Goal: Task Accomplishment & Management: Manage account settings

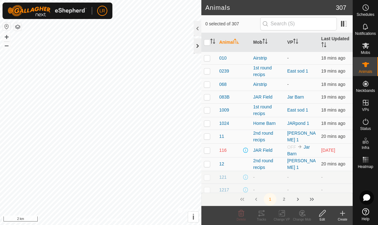
click at [199, 47] on div at bounding box center [198, 45] width 8 height 15
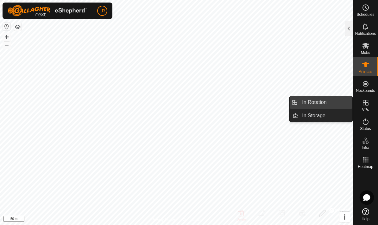
click at [328, 106] on link "In Rotation" at bounding box center [325, 102] width 54 height 13
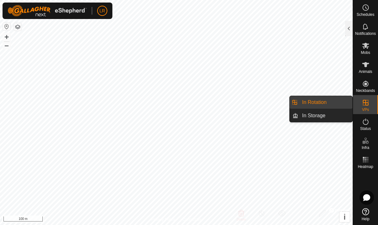
click at [312, 104] on span "In Rotation" at bounding box center [314, 103] width 24 height 8
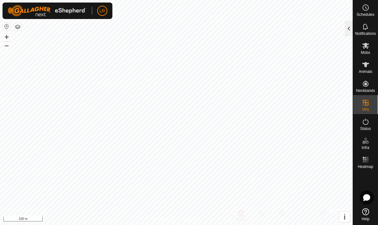
click at [346, 30] on div at bounding box center [349, 28] width 8 height 15
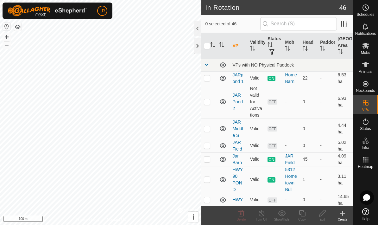
click at [339, 221] on div "Create" at bounding box center [343, 219] width 20 height 5
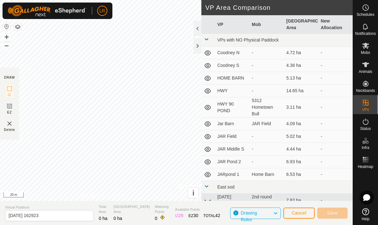
click at [10, 123] on img at bounding box center [10, 124] width 8 height 8
click at [6, 126] on img at bounding box center [10, 124] width 8 height 8
click at [8, 129] on span "Delete" at bounding box center [9, 129] width 11 height 5
click at [10, 124] on img at bounding box center [10, 124] width 8 height 8
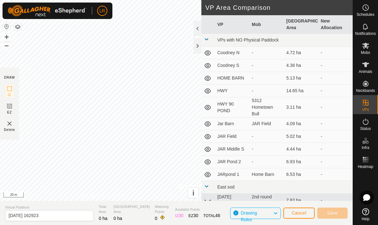
click at [13, 124] on img at bounding box center [10, 124] width 8 height 8
click at [13, 127] on img at bounding box center [10, 124] width 8 height 8
click at [11, 123] on img at bounding box center [10, 124] width 8 height 8
click at [7, 126] on img at bounding box center [10, 124] width 8 height 8
click at [6, 126] on img at bounding box center [10, 124] width 8 height 8
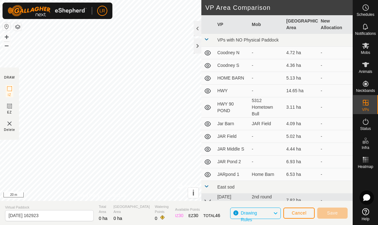
click at [8, 124] on img at bounding box center [10, 124] width 8 height 8
click at [10, 125] on img at bounding box center [10, 124] width 8 height 8
click at [7, 124] on img at bounding box center [10, 124] width 8 height 8
click at [9, 125] on img at bounding box center [10, 124] width 8 height 8
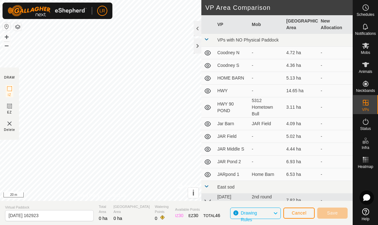
click at [10, 126] on img at bounding box center [10, 124] width 8 height 8
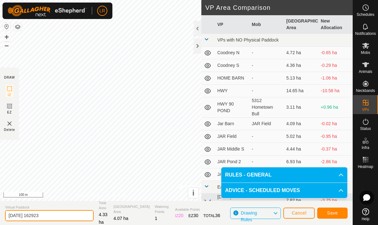
click at [58, 211] on input "[DATE] 162923" at bounding box center [49, 215] width 89 height 11
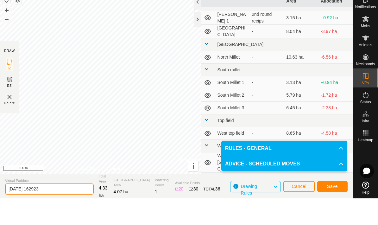
scroll to position [389, 0]
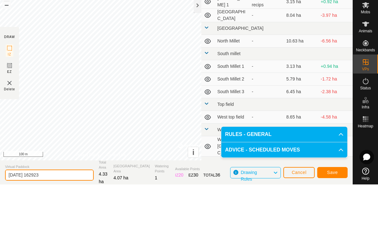
click at [61, 210] on input "[DATE] 162923" at bounding box center [49, 215] width 89 height 11
type input "2"
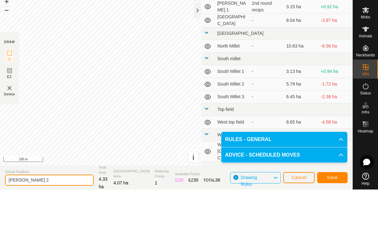
type input "[PERSON_NAME] 2"
click at [336, 207] on button "Save" at bounding box center [332, 212] width 30 height 11
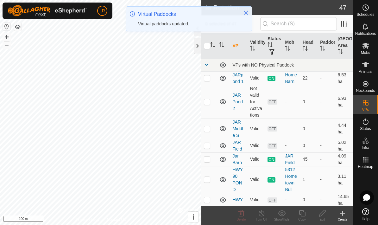
click at [366, 49] on icon at bounding box center [366, 46] width 8 height 8
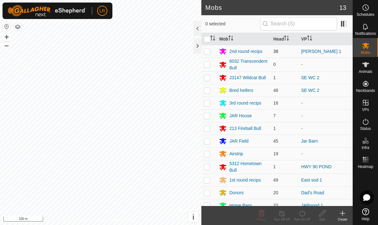
click at [209, 54] on p-checkbox at bounding box center [207, 51] width 6 height 5
checkbox input "true"
click at [305, 219] on div "Turn On VP" at bounding box center [302, 219] width 20 height 5
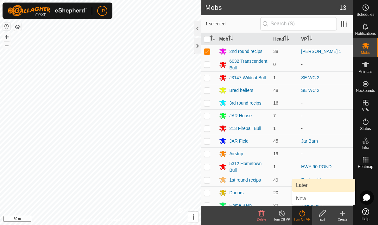
click at [331, 187] on link "Later" at bounding box center [323, 185] width 63 height 13
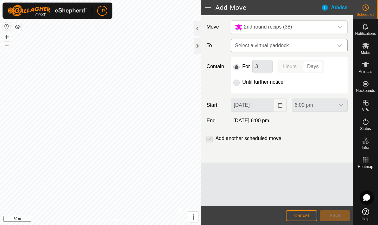
click at [327, 46] on span "Select a virtual paddock" at bounding box center [283, 45] width 101 height 13
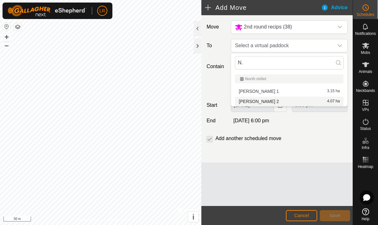
type input "N."
click at [308, 103] on div "[PERSON_NAME] 2 4.07 ha" at bounding box center [289, 101] width 101 height 4
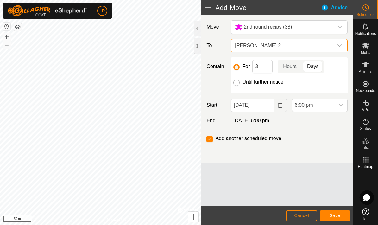
click at [239, 82] on input "Until further notice" at bounding box center [236, 83] width 6 height 6
radio input "true"
checkbox input "false"
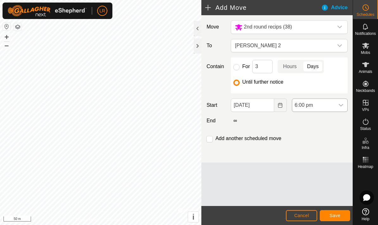
click at [334, 105] on span "6:00 pm" at bounding box center [313, 105] width 42 height 13
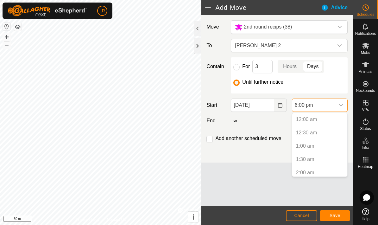
scroll to position [428, 0]
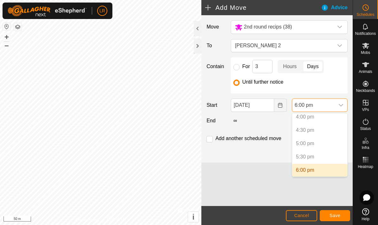
click at [331, 147] on p-selectitem "5:00 pm" at bounding box center [319, 143] width 55 height 13
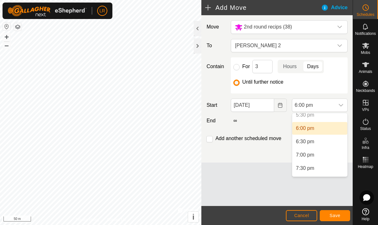
scroll to position [472, 0]
click at [333, 155] on li "7:00 pm" at bounding box center [319, 153] width 55 height 13
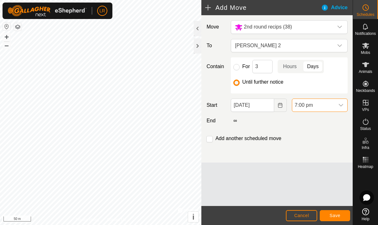
click at [333, 107] on span "7:00 pm" at bounding box center [313, 105] width 42 height 13
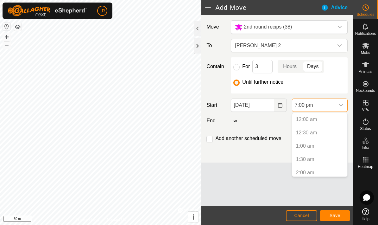
scroll to position [455, 0]
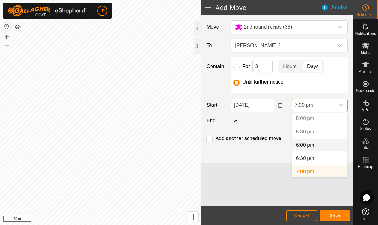
click at [331, 143] on li "6:00 pm" at bounding box center [319, 145] width 55 height 13
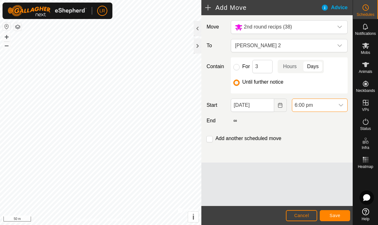
click at [338, 214] on span "Save" at bounding box center [335, 215] width 11 height 5
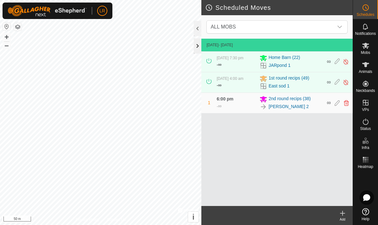
click at [201, 40] on div at bounding box center [198, 45] width 8 height 15
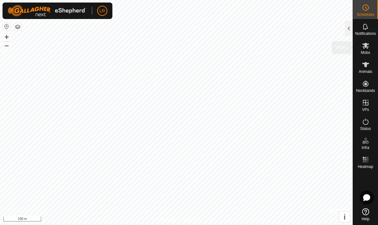
click at [369, 50] on es-mob-svg-icon at bounding box center [365, 46] width 11 height 10
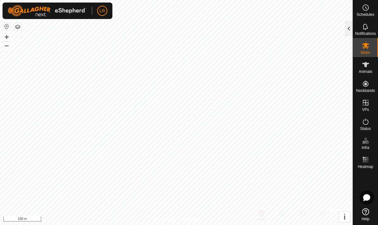
click at [347, 33] on div at bounding box center [349, 28] width 8 height 15
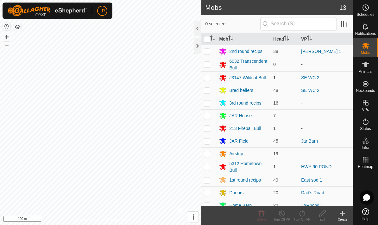
click at [207, 77] on p-checkbox at bounding box center [207, 77] width 6 height 5
checkbox input "true"
click at [208, 91] on p-checkbox at bounding box center [207, 90] width 6 height 5
checkbox input "true"
click at [302, 215] on icon at bounding box center [302, 213] width 8 height 8
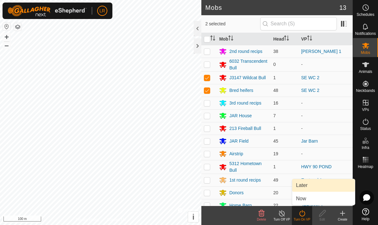
click at [324, 185] on link "Later" at bounding box center [323, 185] width 63 height 13
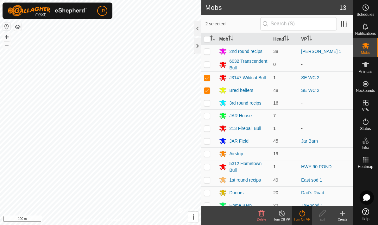
click at [304, 213] on icon at bounding box center [302, 213] width 8 height 8
click at [303, 217] on div "Turn On VP" at bounding box center [302, 219] width 20 height 5
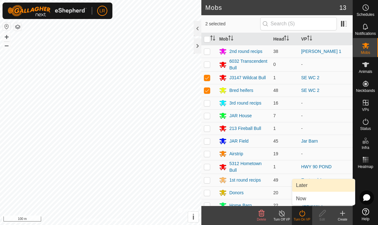
click at [323, 185] on link "Later" at bounding box center [323, 185] width 63 height 13
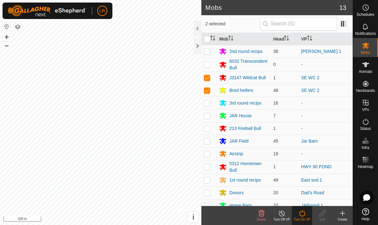
click at [303, 219] on div "Turn On VP" at bounding box center [302, 219] width 20 height 5
click at [301, 223] on div "Turn On VP" at bounding box center [302, 215] width 20 height 19
click at [301, 222] on div "Turn On VP" at bounding box center [302, 215] width 20 height 19
click at [302, 216] on icon at bounding box center [302, 213] width 6 height 6
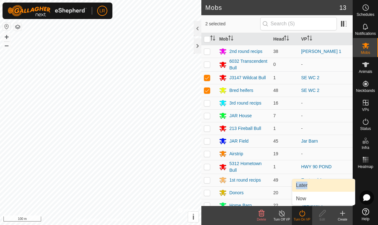
click at [336, 188] on link "Later" at bounding box center [323, 185] width 63 height 13
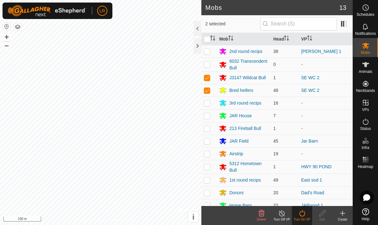
click at [303, 217] on div "Turn On VP" at bounding box center [302, 219] width 20 height 5
click at [303, 212] on icon at bounding box center [302, 213] width 8 height 8
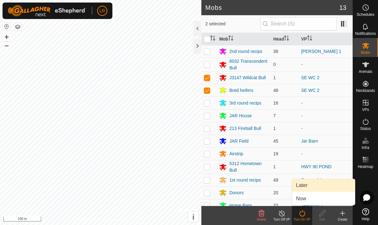
click at [308, 183] on link "Later" at bounding box center [323, 185] width 63 height 13
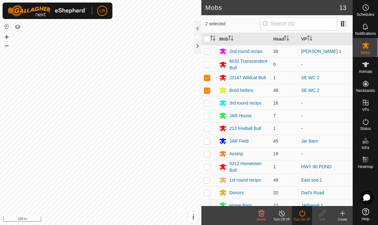
click at [308, 218] on div "Turn On VP" at bounding box center [302, 219] width 20 height 5
click at [307, 217] on div "Turn On VP" at bounding box center [302, 219] width 20 height 5
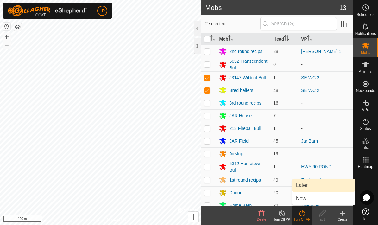
click at [308, 190] on link "Later" at bounding box center [323, 185] width 63 height 13
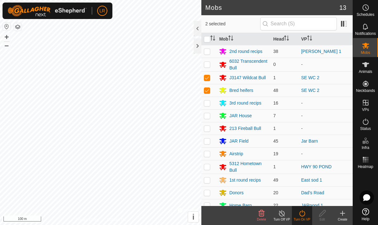
click at [297, 219] on div "Turn On VP" at bounding box center [302, 219] width 20 height 5
click at [305, 216] on icon at bounding box center [302, 213] width 8 height 8
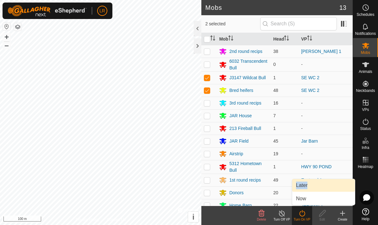
click at [339, 186] on link "Later" at bounding box center [323, 185] width 63 height 13
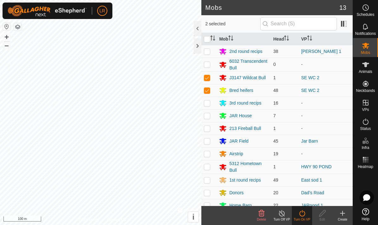
click at [289, 214] on turn-off-svg-icon at bounding box center [282, 213] width 20 height 8
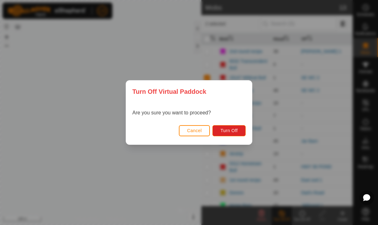
click at [200, 135] on button "Cancel" at bounding box center [194, 130] width 31 height 11
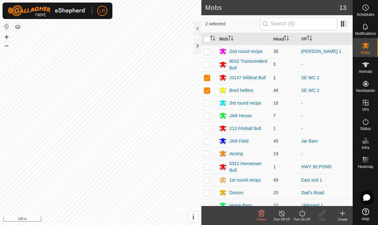
click at [209, 84] on td at bounding box center [208, 77] width 15 height 13
checkbox input "false"
click at [209, 92] on p-checkbox at bounding box center [207, 90] width 6 height 5
click at [211, 89] on td at bounding box center [208, 90] width 15 height 13
checkbox input "true"
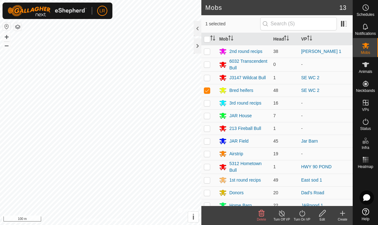
click at [306, 214] on icon at bounding box center [302, 213] width 8 height 8
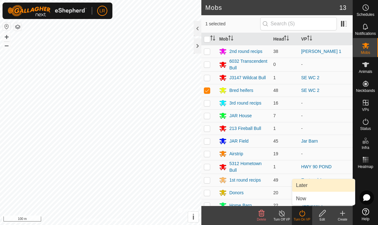
click at [321, 187] on link "Later" at bounding box center [323, 185] width 63 height 13
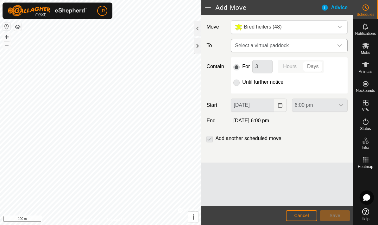
click at [321, 50] on span "Select a virtual paddock" at bounding box center [283, 45] width 101 height 13
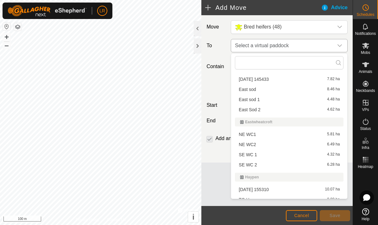
scroll to position [126, 0]
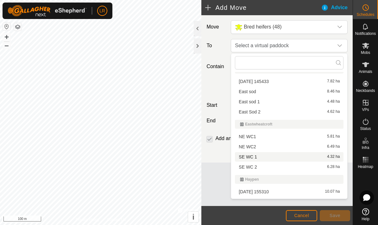
click at [254, 156] on span "SE WC 1" at bounding box center [248, 157] width 18 height 4
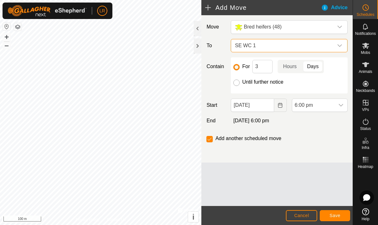
click at [239, 84] on input "Until further notice" at bounding box center [236, 83] width 6 height 6
radio input "true"
checkbox input "false"
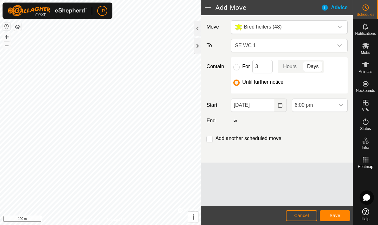
click at [343, 215] on button "Save" at bounding box center [335, 215] width 30 height 11
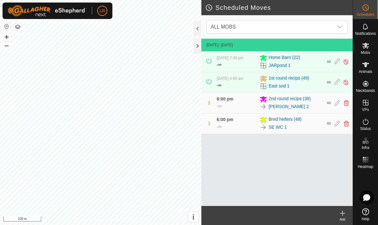
click at [369, 53] on span "Mobs" at bounding box center [365, 53] width 9 height 4
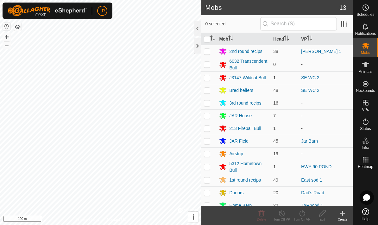
click at [210, 77] on p-checkbox at bounding box center [207, 77] width 6 height 5
checkbox input "true"
click at [304, 215] on icon at bounding box center [302, 213] width 6 height 6
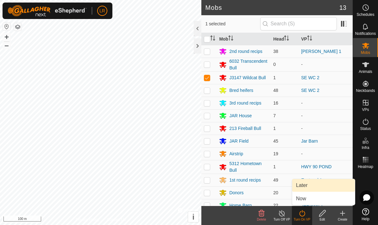
click at [316, 184] on link "Later" at bounding box center [323, 185] width 63 height 13
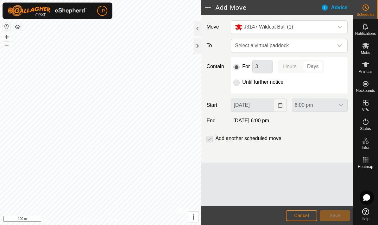
click at [235, 83] on p-radiobutton at bounding box center [236, 82] width 6 height 8
click at [237, 81] on p-radiobutton at bounding box center [236, 82] width 6 height 8
click at [238, 83] on p-radiobutton at bounding box center [236, 82] width 6 height 8
click at [240, 83] on div "Until further notice" at bounding box center [289, 82] width 112 height 8
click at [239, 85] on p-radiobutton at bounding box center [236, 82] width 6 height 8
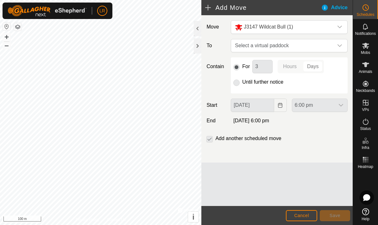
click at [239, 85] on p-radiobutton at bounding box center [236, 82] width 6 height 8
click at [240, 83] on div "Until further notice" at bounding box center [289, 82] width 112 height 8
click at [241, 72] on div "For 3 Hours Days" at bounding box center [289, 66] width 112 height 13
click at [303, 45] on span "Select a virtual paddock" at bounding box center [283, 45] width 101 height 13
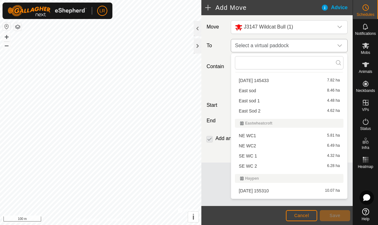
scroll to position [131, 0]
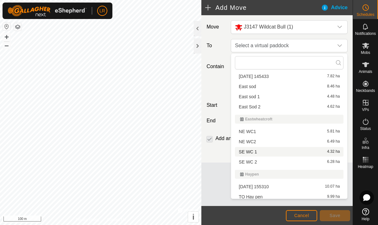
click at [292, 151] on div "SE WC 1 4.32 ha" at bounding box center [289, 152] width 101 height 4
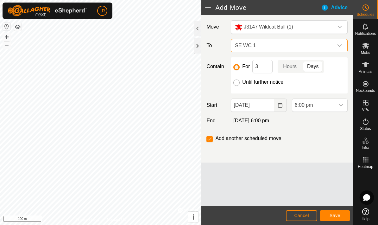
click at [235, 81] on input "Until further notice" at bounding box center [236, 83] width 6 height 6
radio input "true"
checkbox input "false"
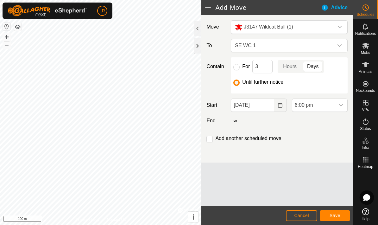
click at [339, 214] on span "Save" at bounding box center [335, 215] width 11 height 5
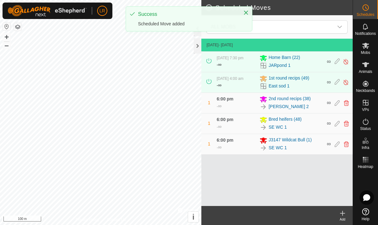
click at [243, 17] on div at bounding box center [243, 13] width 9 height 7
click at [245, 13] on icon "Close" at bounding box center [246, 13] width 4 height 4
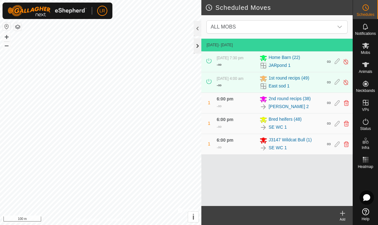
click at [195, 49] on div at bounding box center [198, 45] width 8 height 15
